Goal: Information Seeking & Learning: Check status

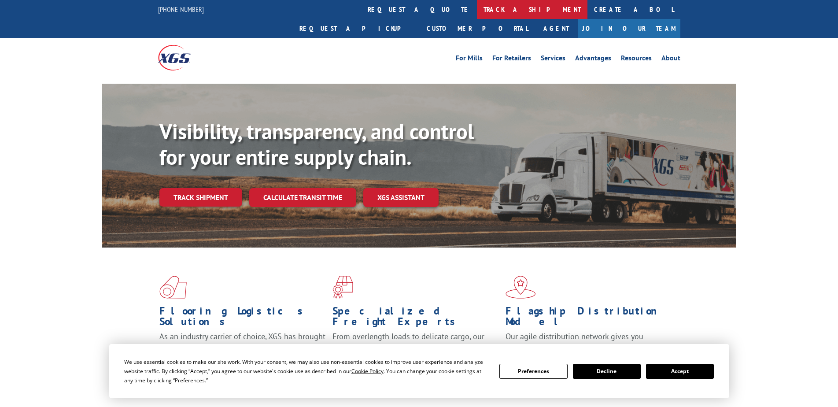
click at [477, 13] on link "track a shipment" at bounding box center [532, 9] width 111 height 19
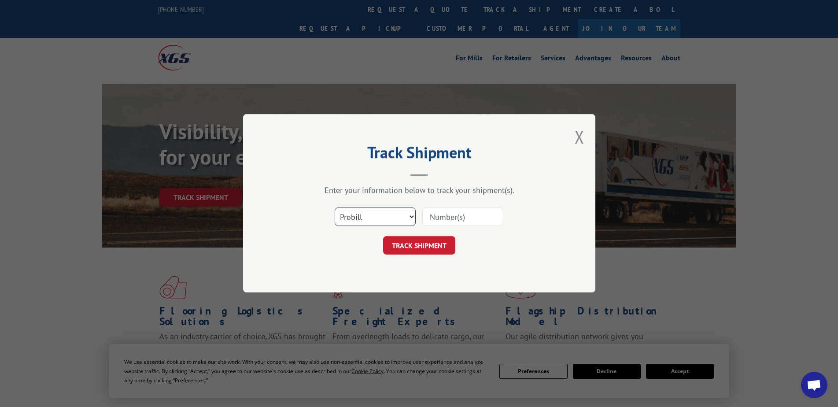
click at [409, 215] on select "Select category... Probill BOL PO" at bounding box center [375, 217] width 81 height 19
select select "bol"
click at [335, 208] on select "Select category... Probill BOL PO" at bounding box center [375, 217] width 81 height 19
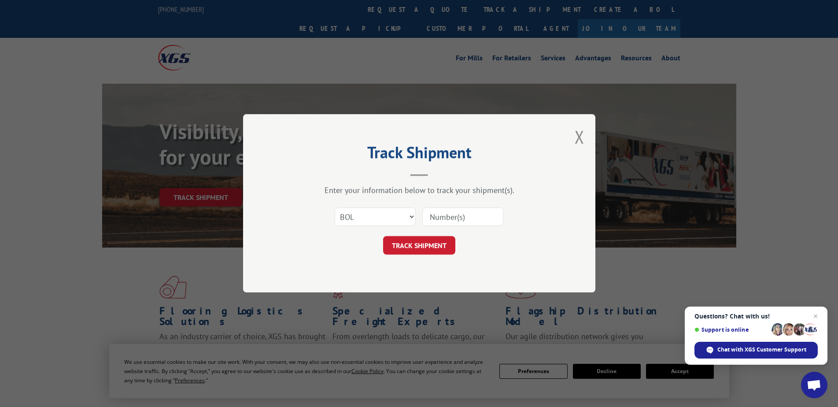
click at [436, 221] on input at bounding box center [463, 217] width 81 height 19
paste input "3393925"
type input "3393925"
click at [430, 245] on button "TRACK SHIPMENT" at bounding box center [419, 246] width 72 height 19
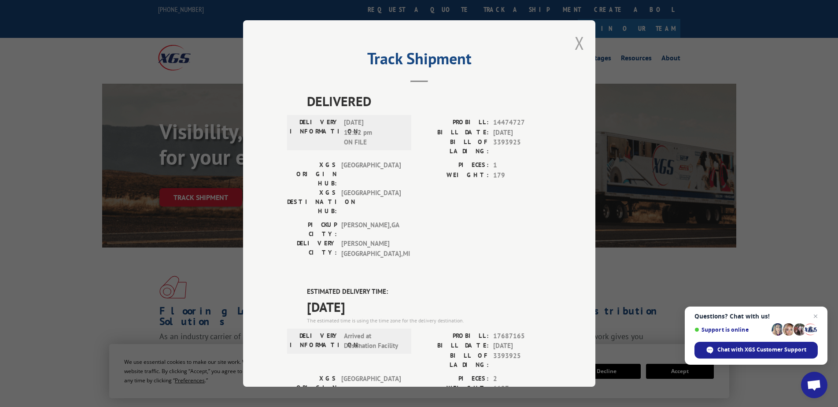
click at [575, 50] on button "Close modal" at bounding box center [580, 42] width 10 height 23
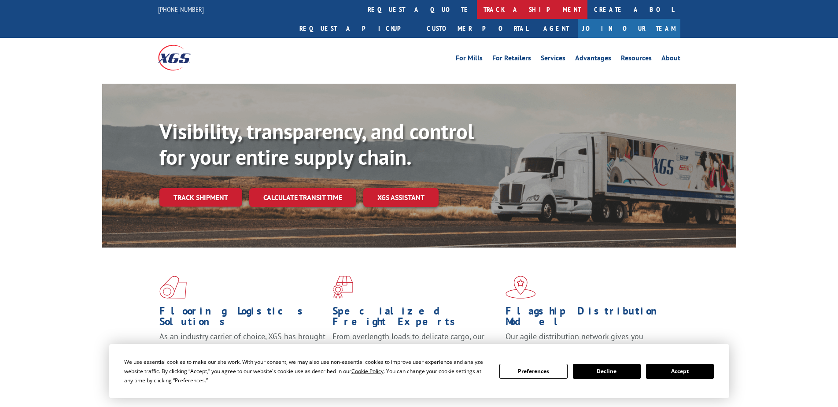
click at [477, 15] on link "track a shipment" at bounding box center [532, 9] width 111 height 19
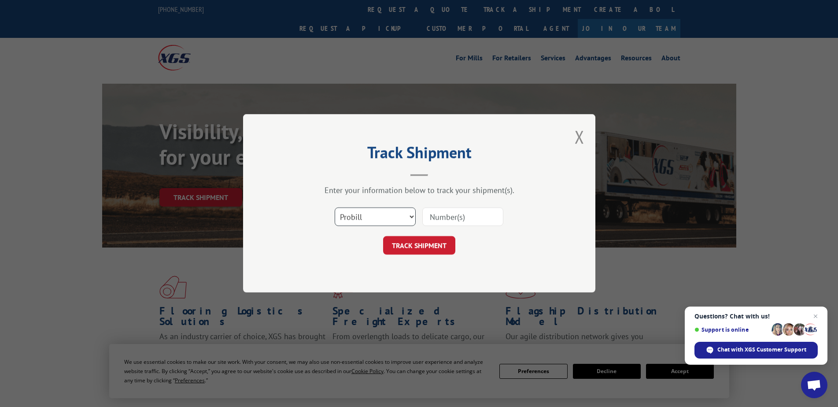
click at [390, 215] on select "Select category... Probill BOL PO" at bounding box center [375, 217] width 81 height 19
select select "bol"
click at [335, 208] on select "Select category... Probill BOL PO" at bounding box center [375, 217] width 81 height 19
click at [452, 219] on input at bounding box center [463, 217] width 81 height 19
paste input "10/08/25 - 09:14:38 : 2369.AnthonyM American Lumber: They Emailed Dave they are…"
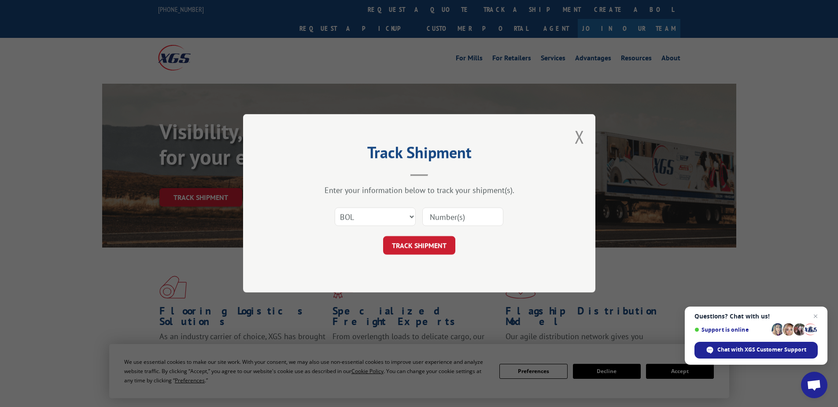
type input "10/08/25 - 09:14:38 : 2369.AnthonyM American Lumber: They Emailed Dave they are…"
drag, startPoint x: 496, startPoint y: 216, endPoint x: 335, endPoint y: 223, distance: 160.5
click at [335, 223] on div "Select category... Probill BOL PO 10/08/25 - 09:14:38 : 2369.AnthonyM American …" at bounding box center [419, 217] width 264 height 29
click at [462, 208] on input at bounding box center [463, 217] width 81 height 19
paste input "3393925"
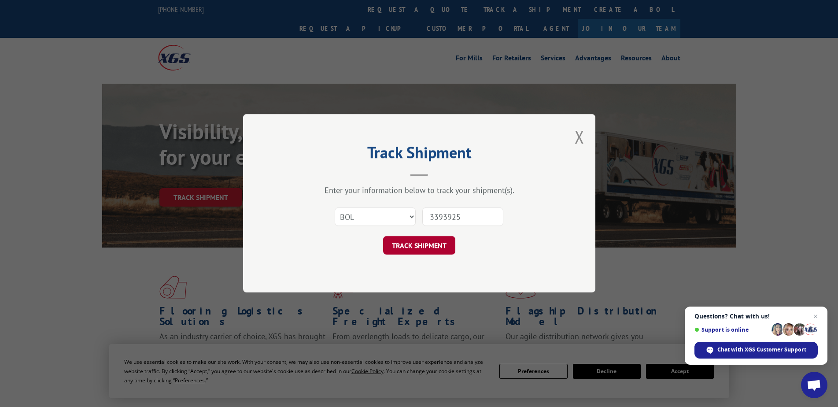
type input "3393925"
click at [436, 251] on button "TRACK SHIPMENT" at bounding box center [419, 246] width 72 height 19
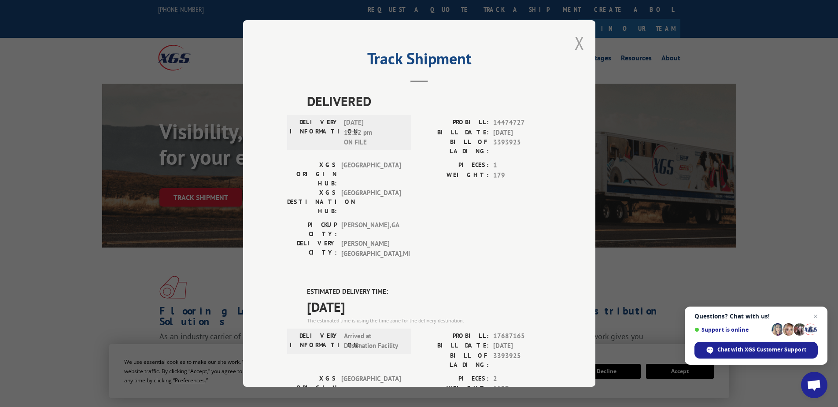
click at [575, 46] on button "Close modal" at bounding box center [580, 42] width 10 height 23
